Goal: Task Accomplishment & Management: Use online tool/utility

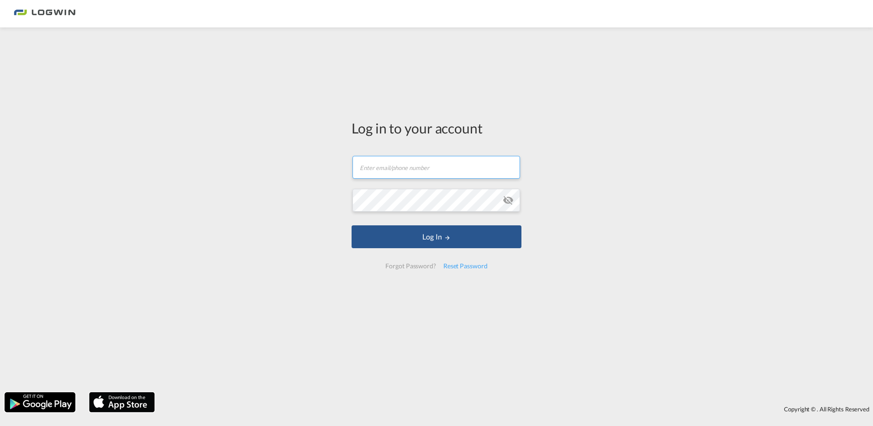
type input "[PERSON_NAME][EMAIL_ADDRESS][PERSON_NAME][DOMAIN_NAME]"
click at [609, 185] on div "Log in to your account [PERSON_NAME][EMAIL_ADDRESS][PERSON_NAME][DOMAIN_NAME] E…" at bounding box center [436, 209] width 873 height 355
drag, startPoint x: 419, startPoint y: 243, endPoint x: 405, endPoint y: 255, distance: 18.1
click at [419, 243] on button "Log In" at bounding box center [437, 236] width 170 height 23
